Goal: Task Accomplishment & Management: Complete application form

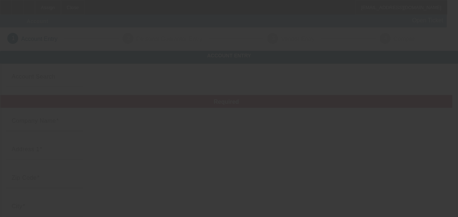
type input "[DATE]"
type input "ABC Wrecker & Recovery LLC"
type input "[STREET_ADDRESS]"
type input "31796"
type input "Warwick"
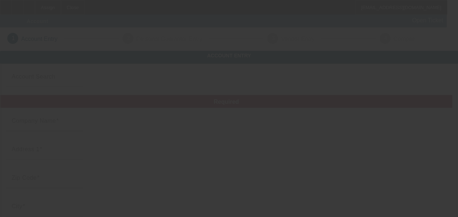
type input "[PHONE_NUMBER]"
type input "[EMAIL_ADDRESS][DOMAIN_NAME]"
type input "471478869"
type input "[URL][DOMAIN_NAME]"
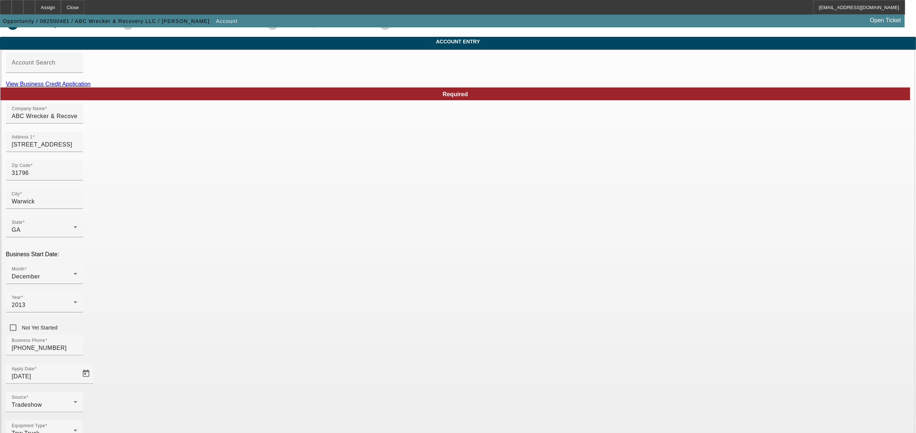
scroll to position [32, 0]
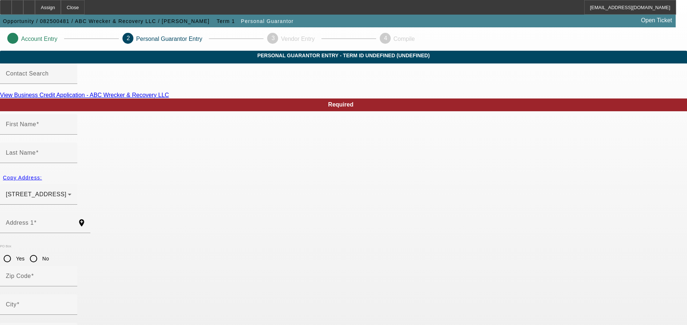
type input "[PERSON_NAME]"
type input "[STREET_ADDRESS]"
radio input "true"
type input "31015"
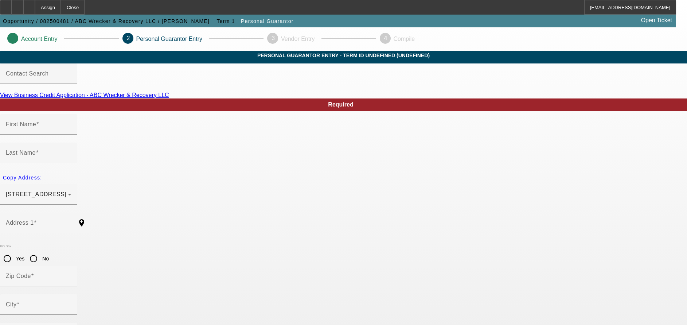
type input "Cordele"
type input "[PHONE_NUMBER]"
type input "98"
type input "258-43-9256"
type input "[EMAIL_ADDRESS][DOMAIN_NAME]"
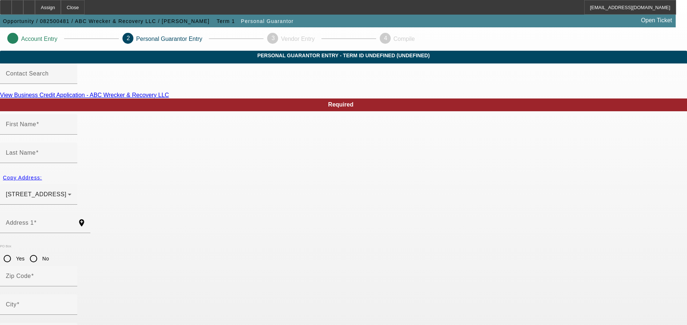
type input "[PHONE_NUMBER]"
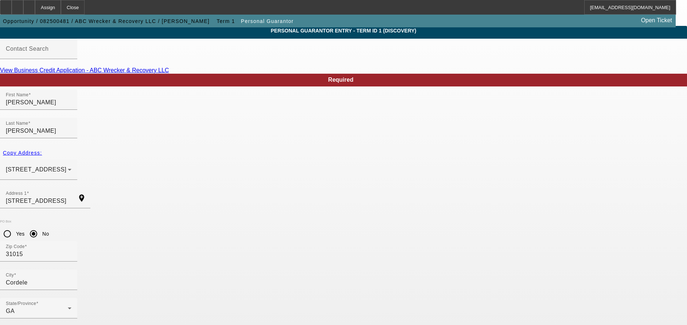
scroll to position [32, 0]
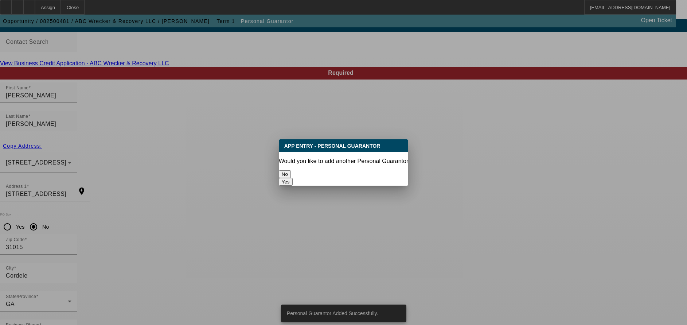
scroll to position [0, 0]
click at [291, 177] on button "No" at bounding box center [285, 174] width 12 height 8
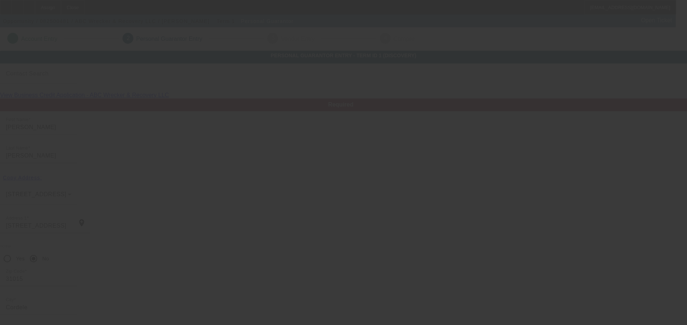
scroll to position [32, 0]
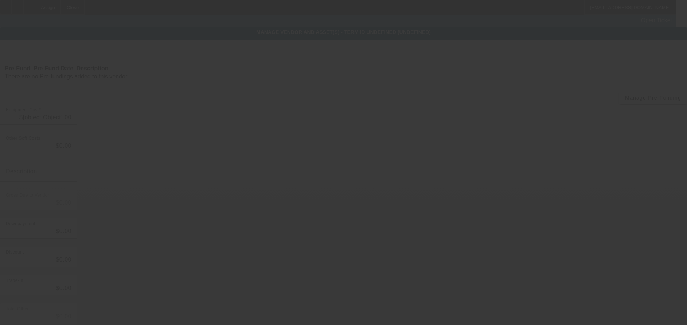
type input "$395,000.00"
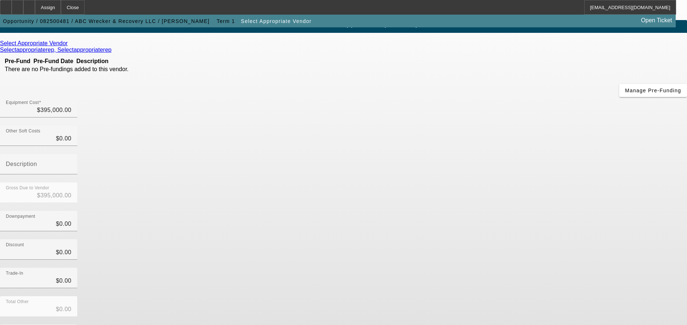
scroll to position [47, 0]
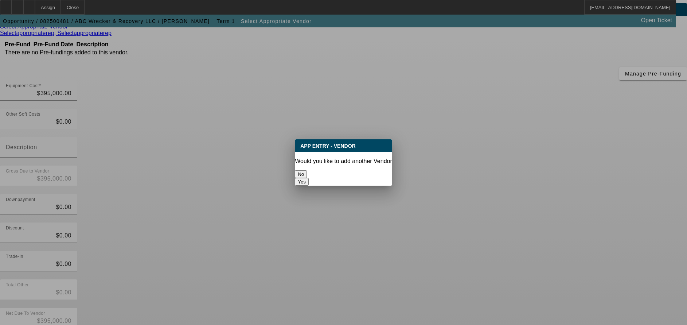
scroll to position [0, 0]
click at [307, 170] on button "No" at bounding box center [301, 174] width 12 height 8
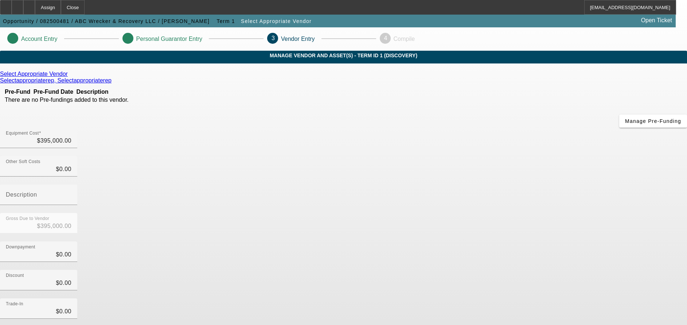
scroll to position [47, 0]
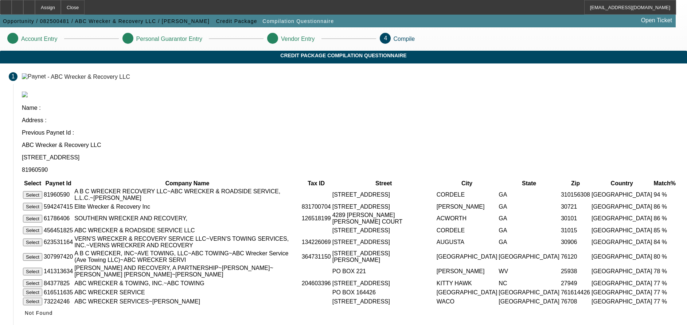
click at [42, 191] on button "Select" at bounding box center [32, 195] width 19 height 8
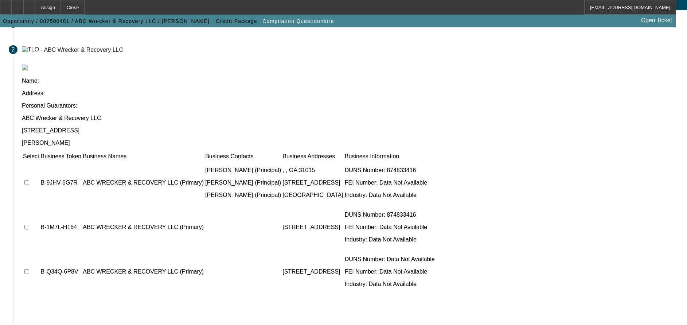
click at [39, 161] on td at bounding box center [31, 183] width 17 height 44
click at [29, 180] on input "checkbox" at bounding box center [26, 182] width 5 height 5
checkbox input "true"
click at [29, 216] on input "checkbox" at bounding box center [26, 227] width 5 height 5
checkbox input "true"
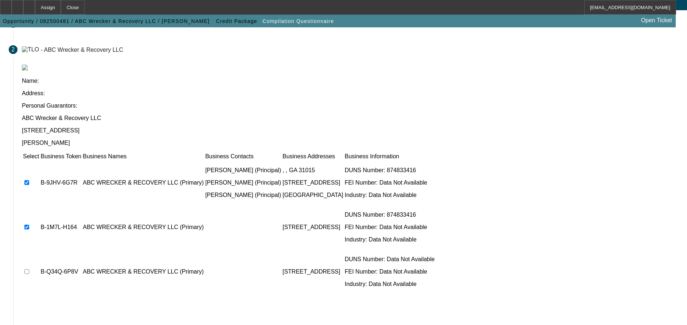
click at [39, 216] on td at bounding box center [31, 272] width 17 height 44
click at [29, 216] on input "checkbox" at bounding box center [26, 271] width 5 height 5
checkbox input "true"
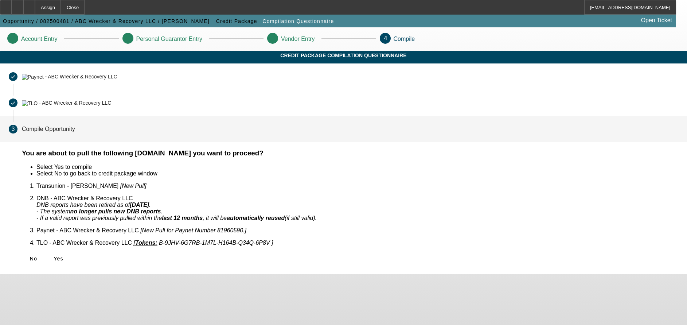
scroll to position [0, 0]
click at [63, 216] on span "Yes" at bounding box center [59, 259] width 10 height 6
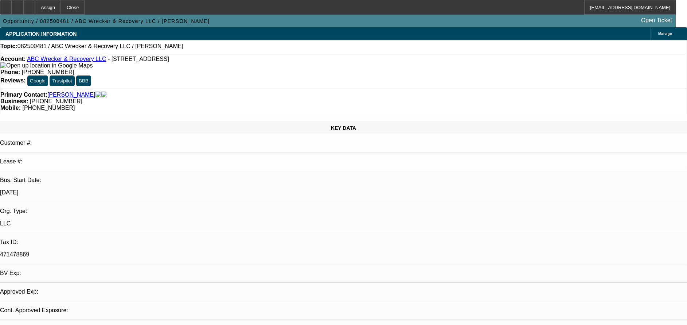
select select "0"
select select "2"
select select "0.1"
select select "1"
select select "2"
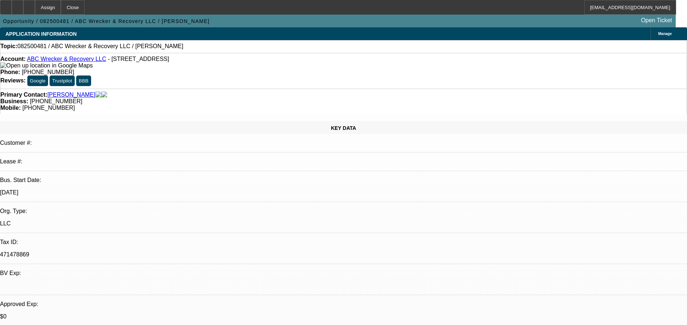
select select "4"
click at [35, 11] on div at bounding box center [29, 7] width 12 height 15
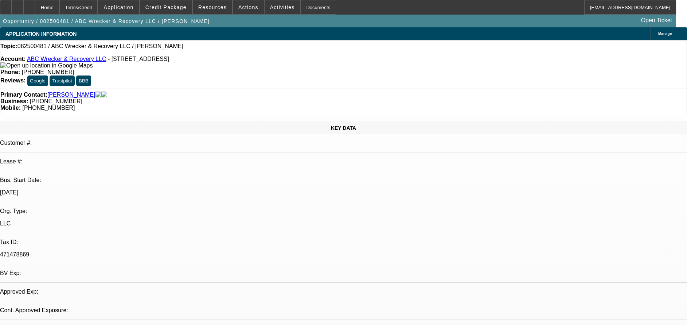
select select "0"
select select "2"
select select "0.1"
select select "1"
select select "2"
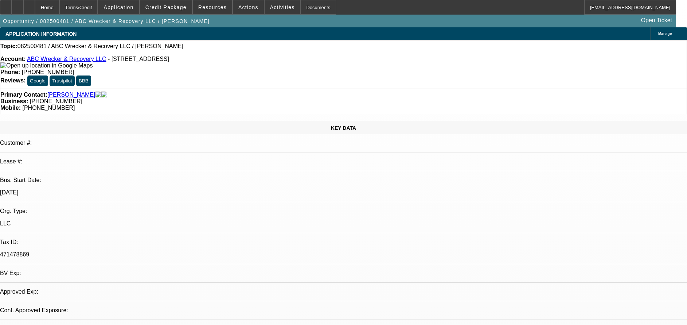
select select "4"
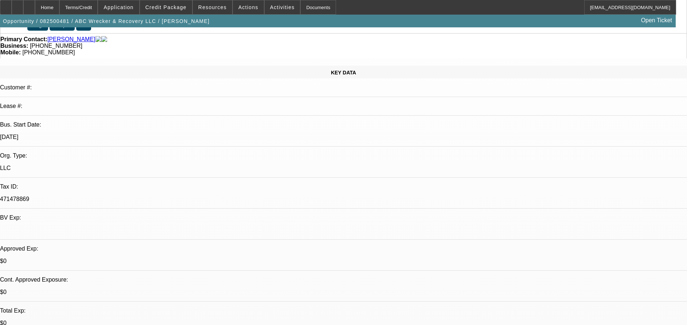
scroll to position [19, 0]
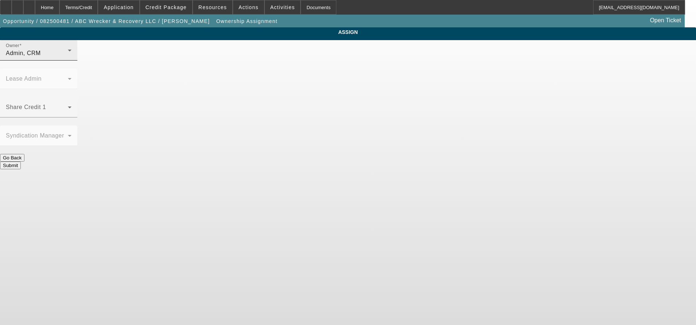
click at [68, 58] on div "Admin, CRM" at bounding box center [37, 53] width 62 height 9
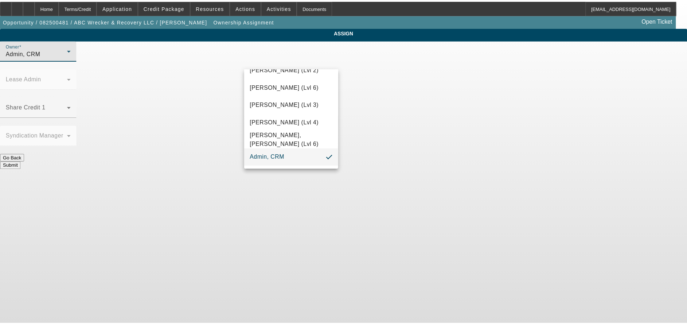
scroll to position [388, 0]
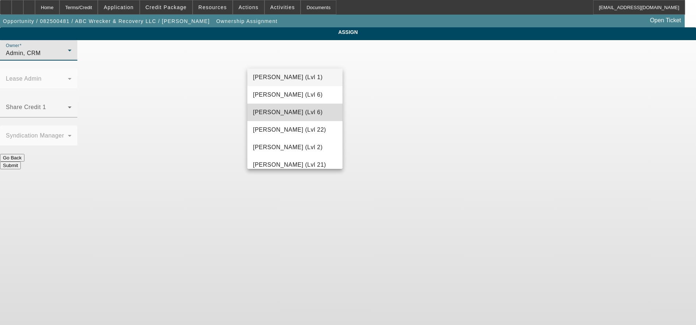
click at [300, 117] on mat-option "Hendrix, Miles (Lvl 6)" at bounding box center [295, 113] width 96 height 18
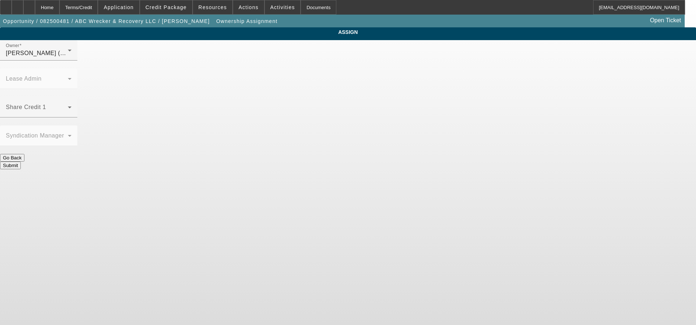
click at [378, 162] on div "Submit" at bounding box center [348, 166] width 696 height 8
click at [21, 162] on button "Submit" at bounding box center [10, 166] width 21 height 8
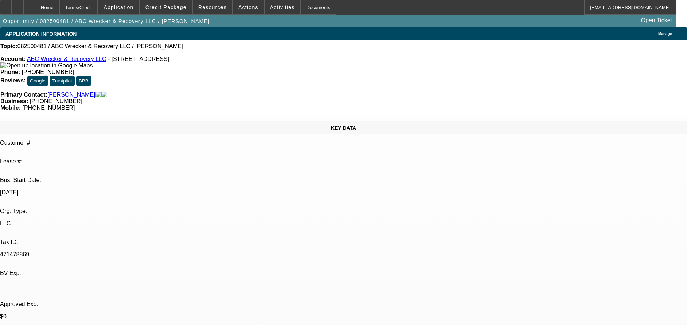
select select "0"
select select "2"
select select "0.1"
select select "4"
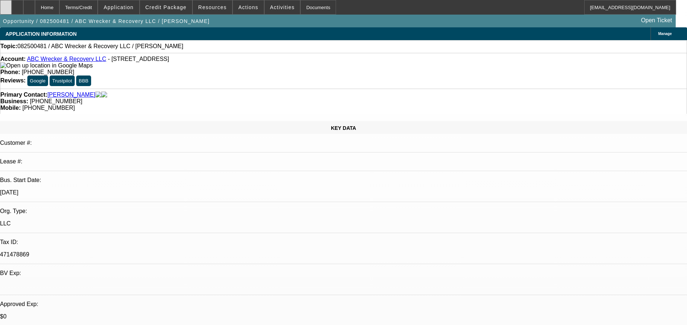
click at [12, 8] on div at bounding box center [6, 7] width 12 height 15
